Goal: Task Accomplishment & Management: Manage account settings

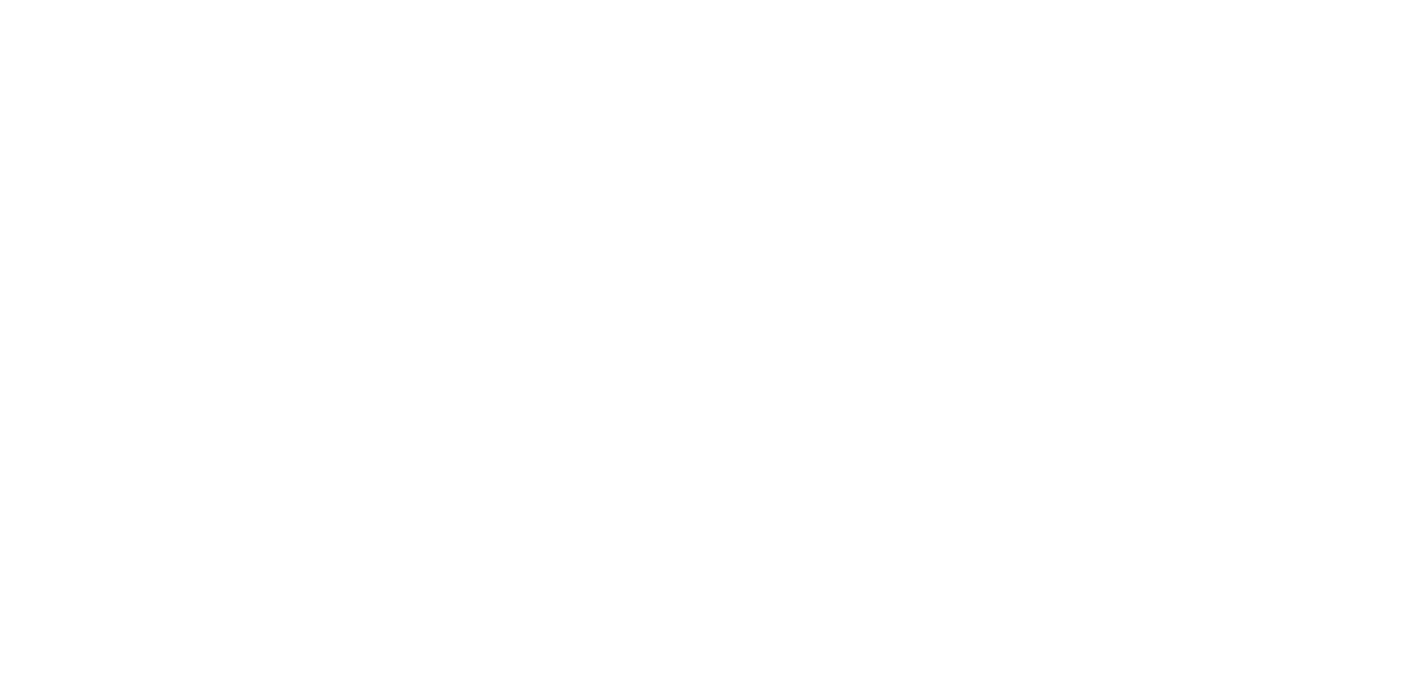
click at [45, 6] on html at bounding box center [707, 3] width 1414 height 6
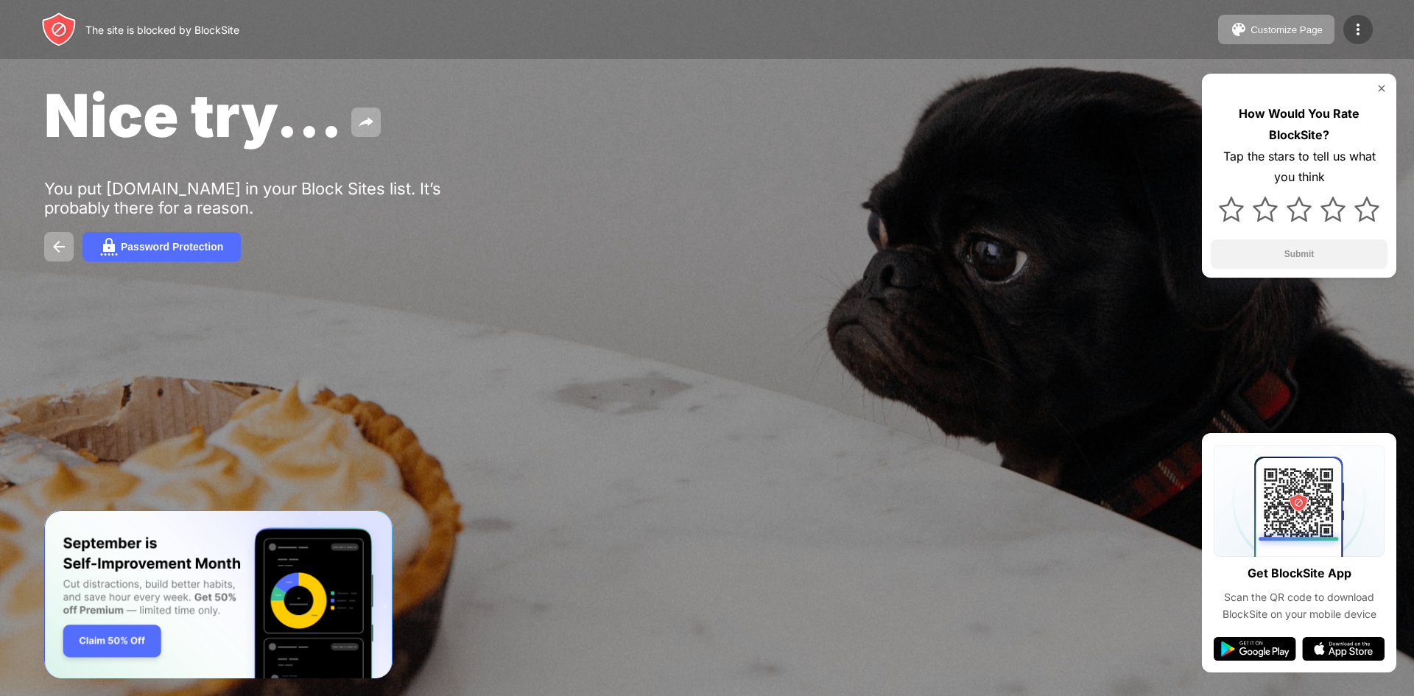
click at [1353, 17] on div at bounding box center [1358, 29] width 29 height 29
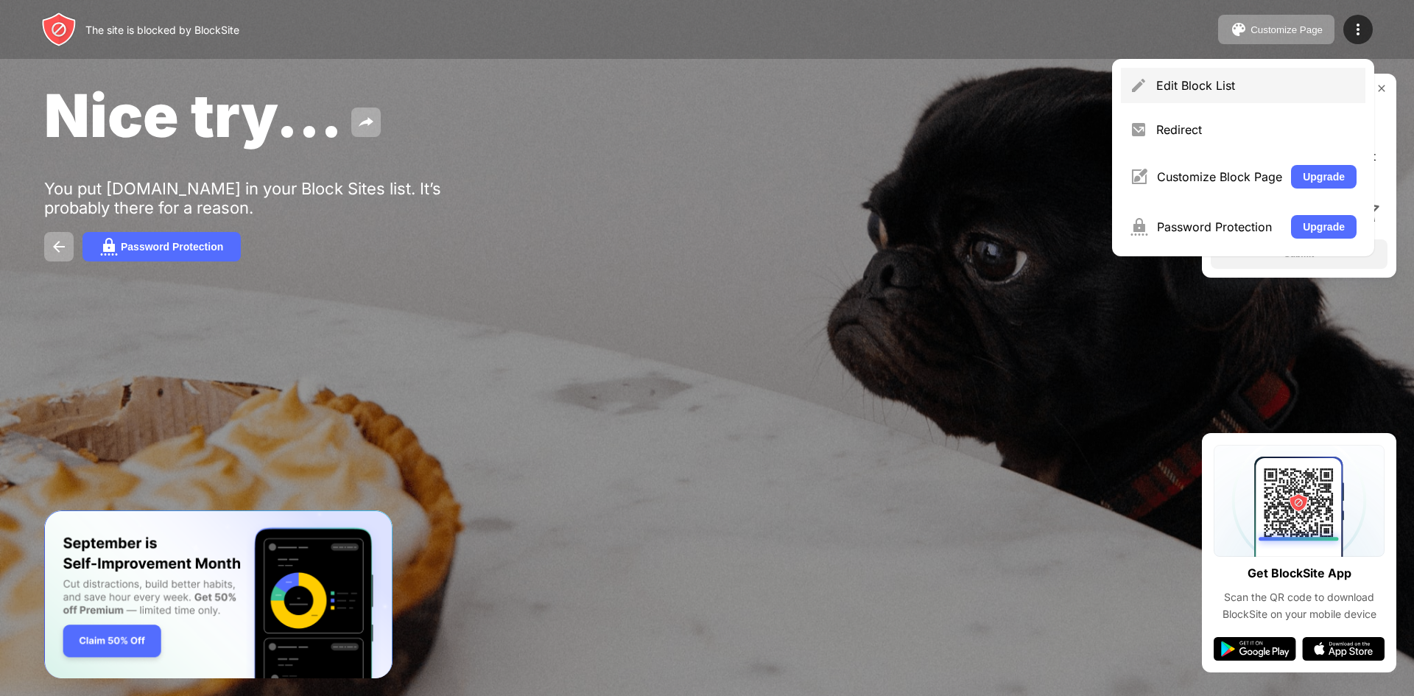
click at [1226, 94] on div "Edit Block List" at bounding box center [1243, 85] width 245 height 35
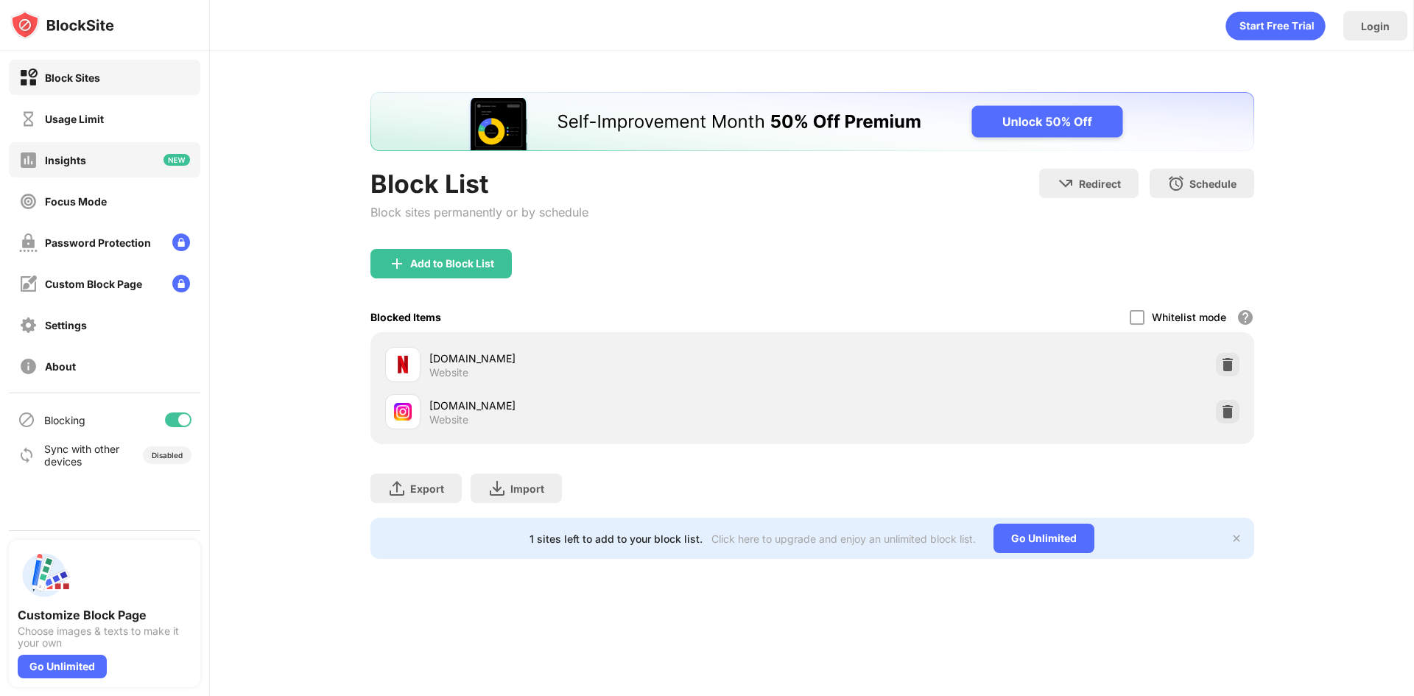
click at [127, 128] on div "Usage Limit" at bounding box center [105, 118] width 192 height 35
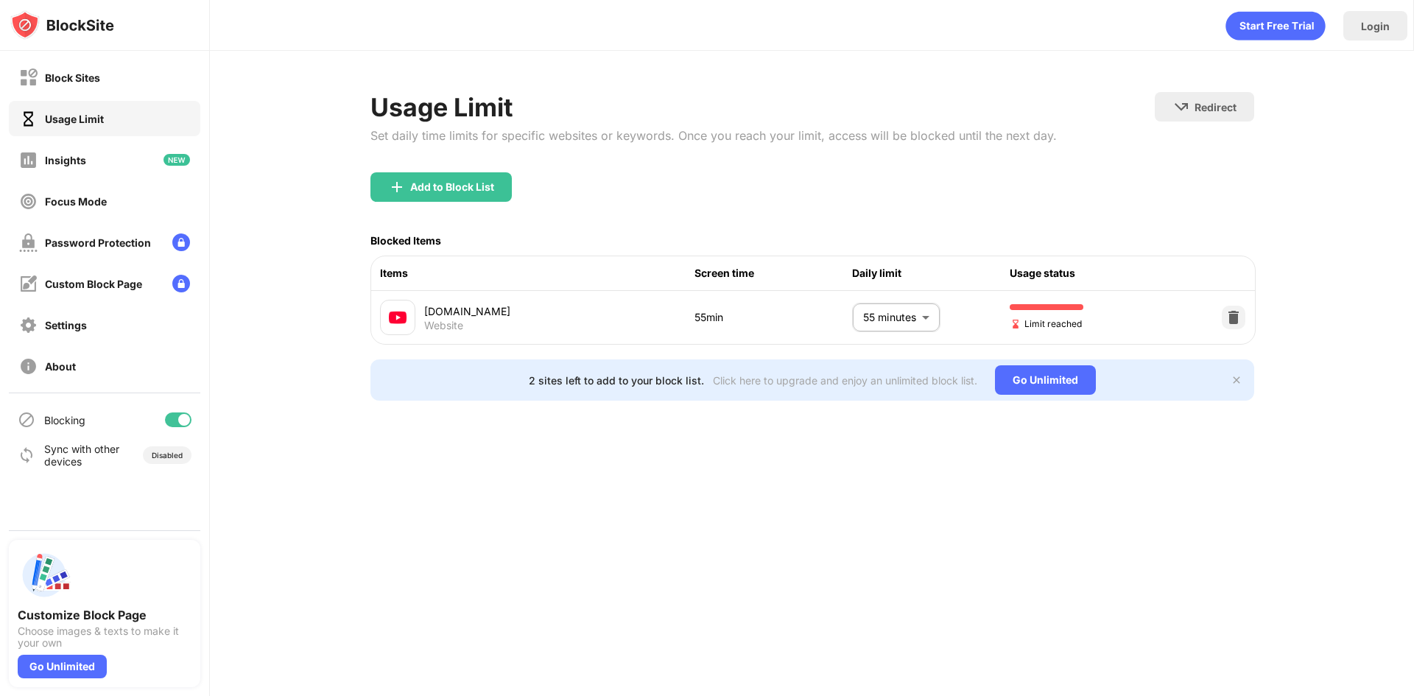
click at [892, 319] on body "Block Sites Usage Limit Insights Focus Mode Password Protection Custom Block Pa…" at bounding box center [707, 348] width 1414 height 696
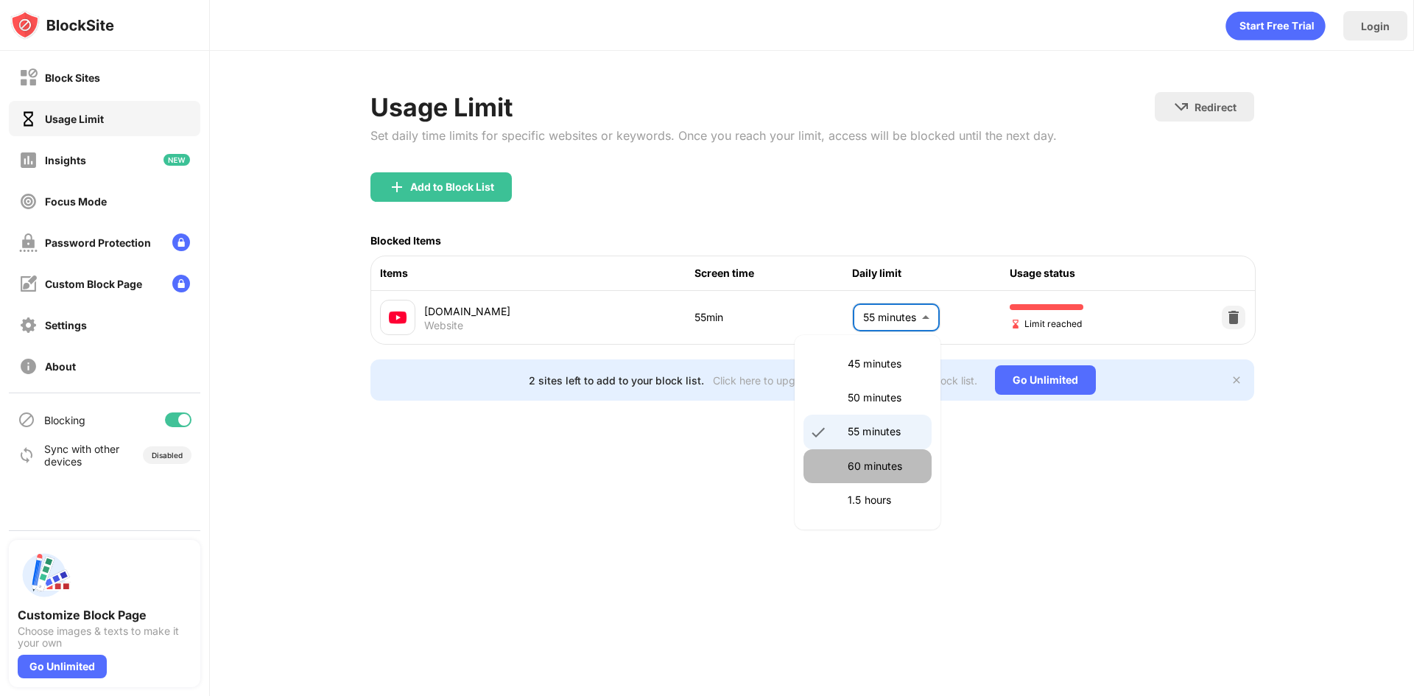
click at [880, 469] on p "60 minutes" at bounding box center [885, 466] width 75 height 16
type input "**"
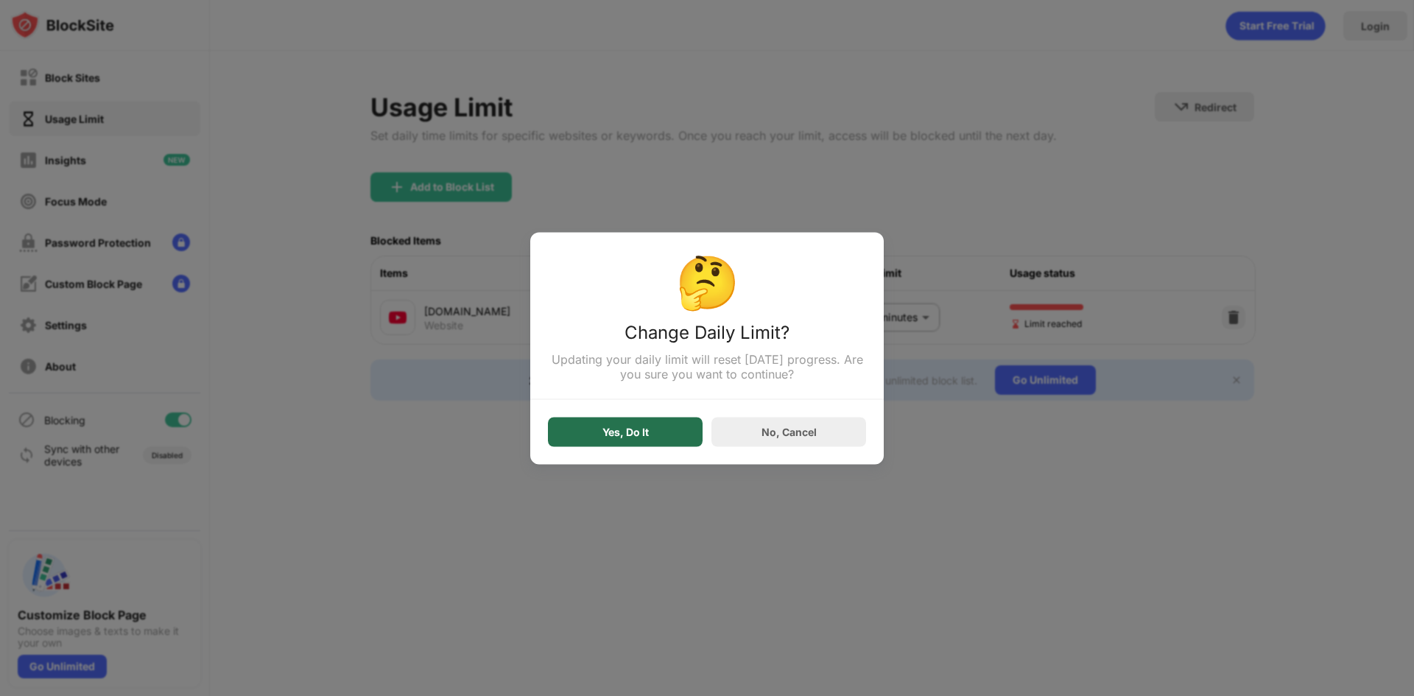
click at [656, 440] on div "Yes, Do It" at bounding box center [625, 431] width 155 height 29
